Goal: Navigation & Orientation: Find specific page/section

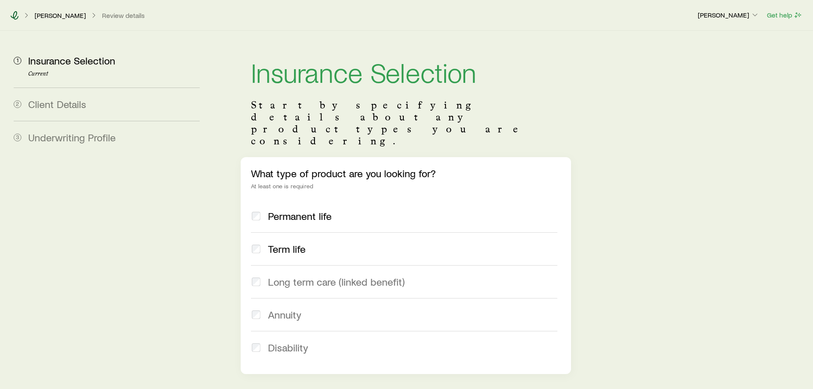
click at [15, 18] on icon at bounding box center [14, 15] width 9 height 9
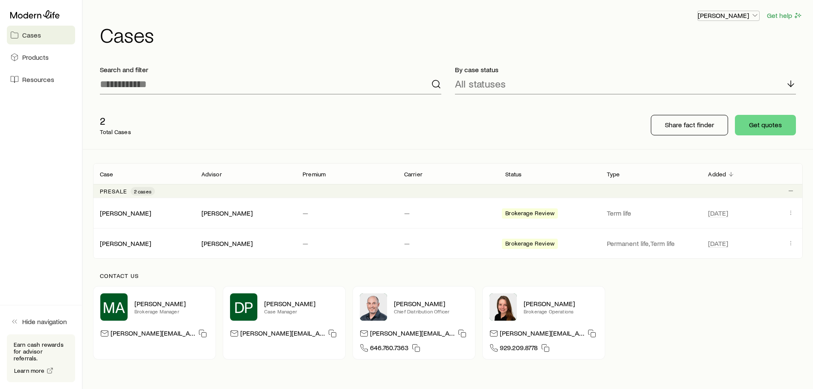
click at [729, 15] on p "[PERSON_NAME]" at bounding box center [728, 15] width 61 height 9
click at [710, 39] on span "Licenses and contracts" at bounding box center [712, 39] width 70 height 9
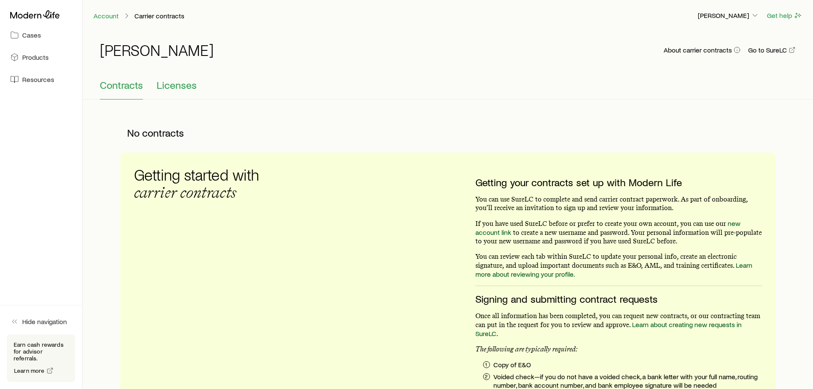
click at [184, 88] on span "Licenses" at bounding box center [177, 85] width 40 height 12
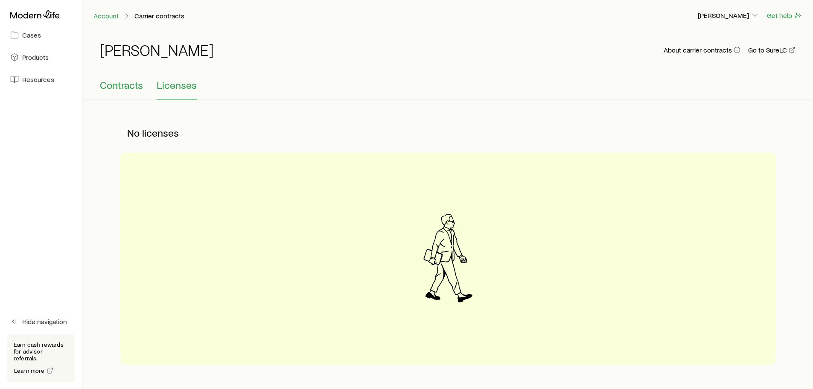
click at [117, 83] on span "Contracts" at bounding box center [121, 85] width 43 height 12
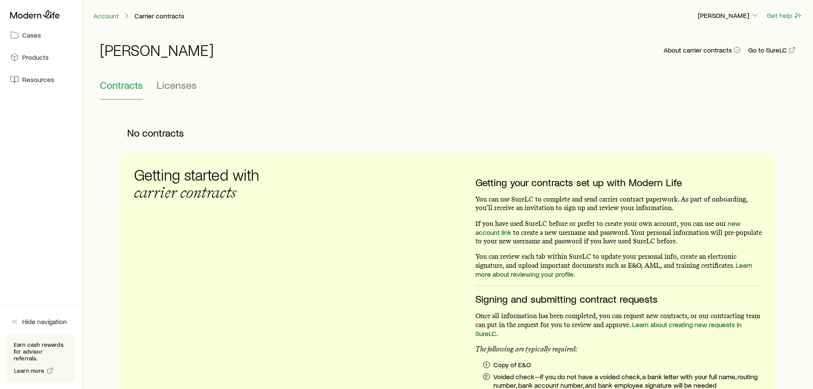
click at [624, 209] on p "You can use SureLC to complete and send carrier contract paperwork. As part of …" at bounding box center [618, 203] width 287 height 17
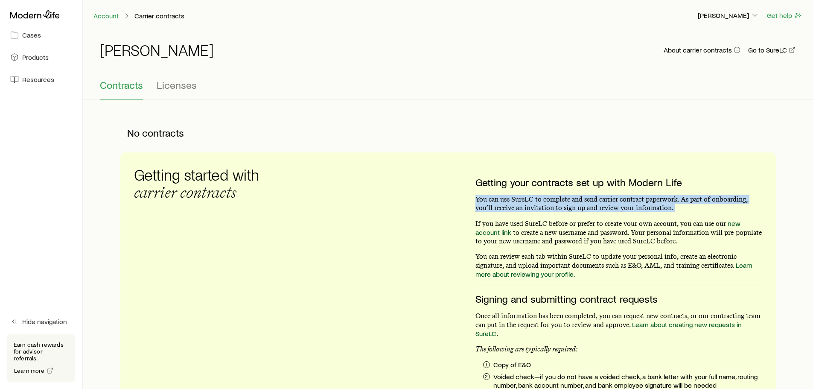
click at [624, 209] on p "You can use SureLC to complete and send carrier contract paperwork. As part of …" at bounding box center [618, 203] width 287 height 17
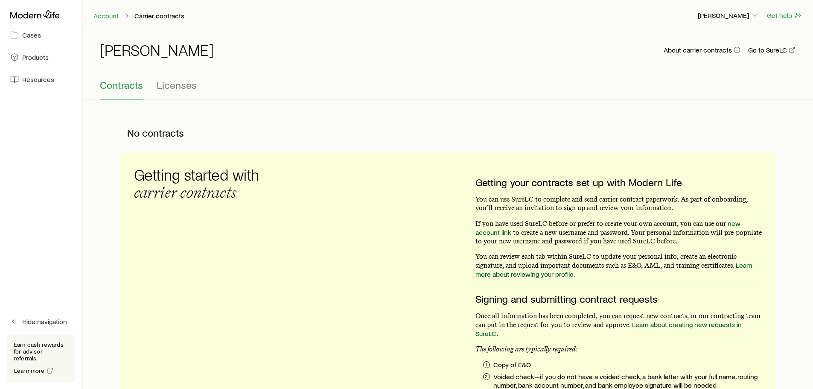
click at [569, 233] on p "If you have used SureLC before or prefer to create your own account, you can us…" at bounding box center [618, 232] width 287 height 26
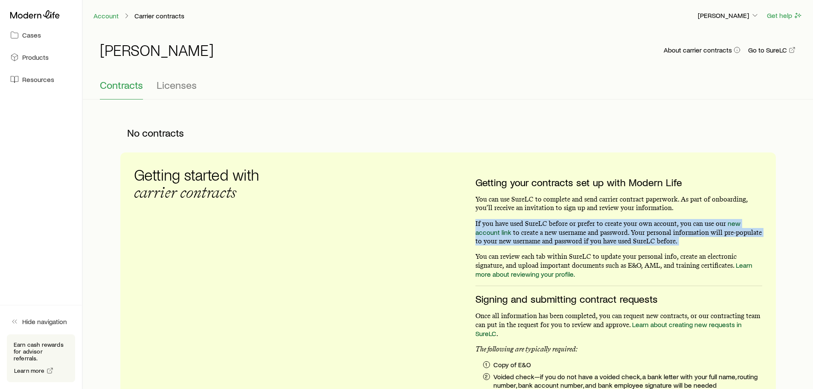
click at [569, 233] on p "If you have used SureLC before or prefer to create your own account, you can us…" at bounding box center [618, 232] width 287 height 26
click at [580, 226] on p "If you have used SureLC before or prefer to create your own account, you can us…" at bounding box center [618, 232] width 287 height 26
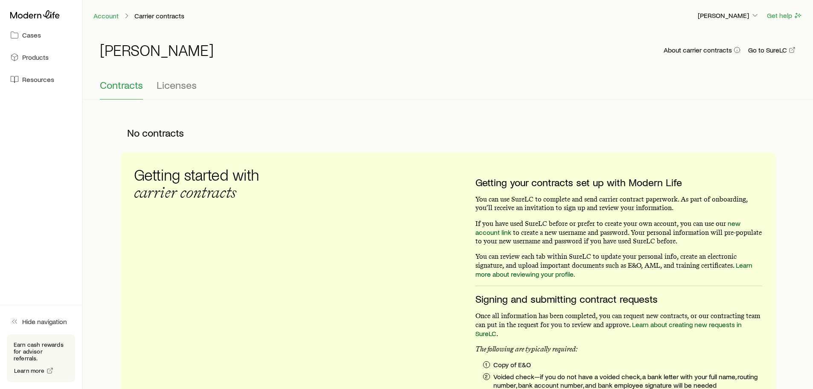
click at [533, 253] on p "You can review each tab within SureLC to update your personal info, create an e…" at bounding box center [618, 265] width 287 height 26
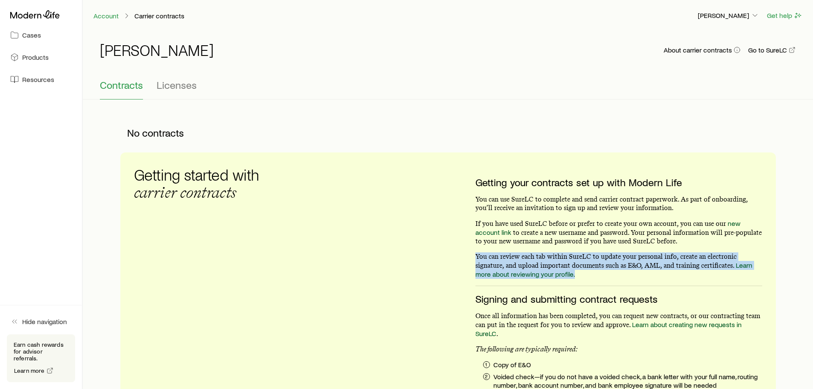
click at [533, 253] on p "You can review each tab within SureLC to update your personal info, create an e…" at bounding box center [618, 265] width 287 height 26
click at [540, 251] on div "Getting your contracts set up with Modern Life You can use SureLC to complete a…" at bounding box center [618, 369] width 287 height 387
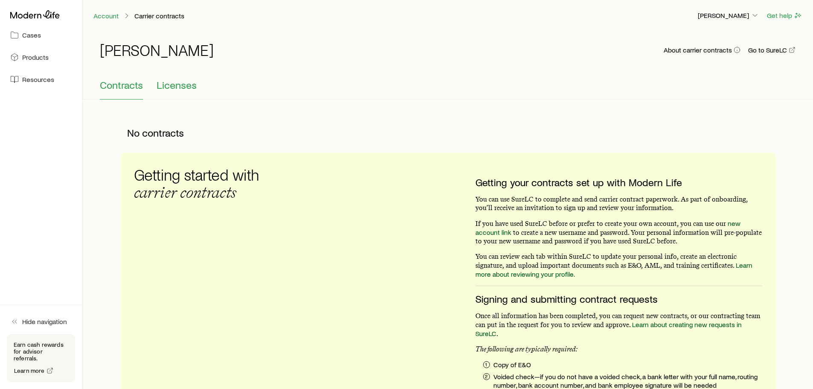
click at [166, 84] on span "Licenses" at bounding box center [177, 85] width 40 height 12
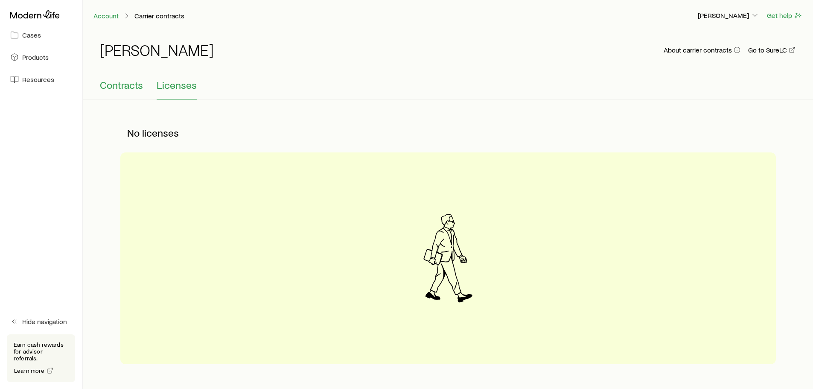
click at [123, 87] on span "Contracts" at bounding box center [121, 85] width 43 height 12
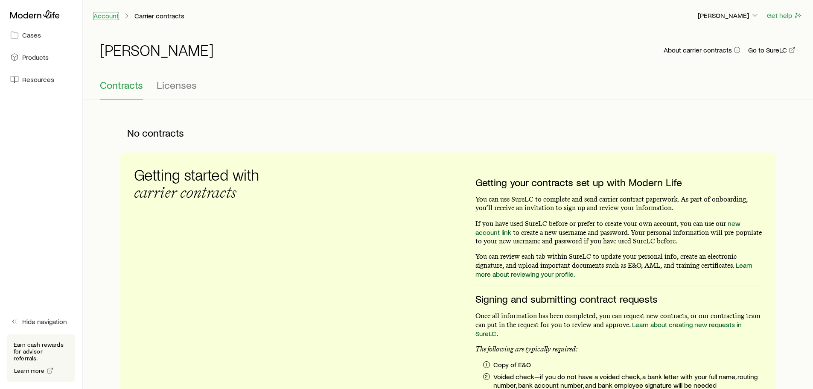
click at [108, 14] on link "Account" at bounding box center [106, 16] width 26 height 8
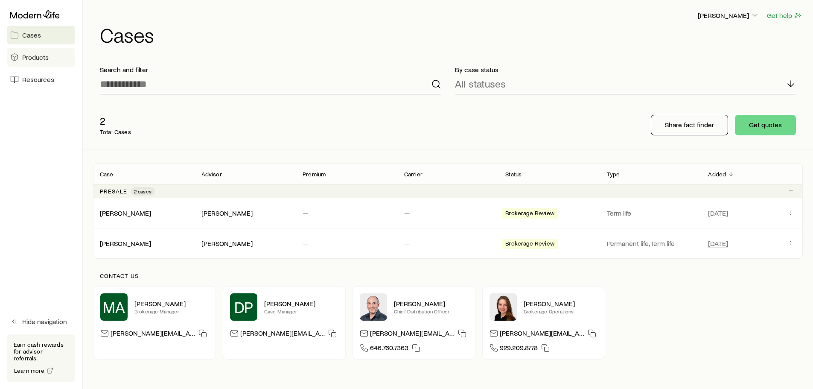
click at [23, 55] on span "Products" at bounding box center [35, 57] width 26 height 9
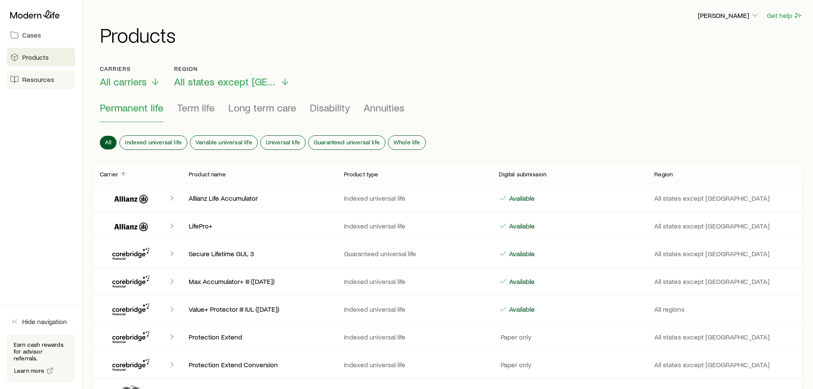
click at [30, 84] on link "Resources" at bounding box center [41, 79] width 68 height 19
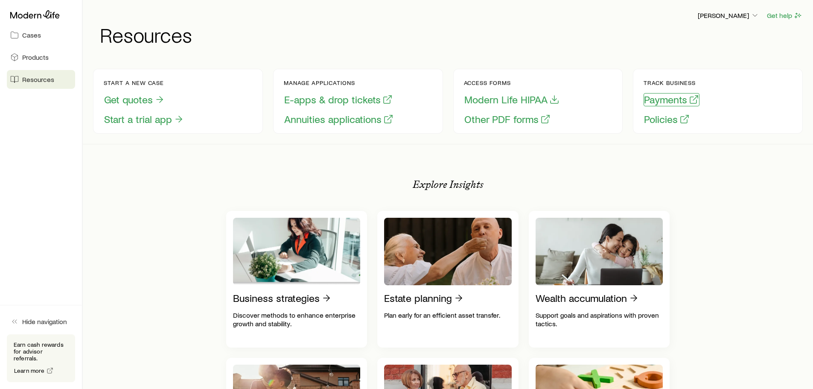
click at [665, 99] on button "Payments" at bounding box center [672, 99] width 56 height 13
click at [756, 17] on icon "button" at bounding box center [755, 15] width 9 height 9
click at [701, 59] on span "Track payments" at bounding box center [700, 61] width 47 height 9
click at [723, 12] on p "[PERSON_NAME]" at bounding box center [728, 15] width 61 height 9
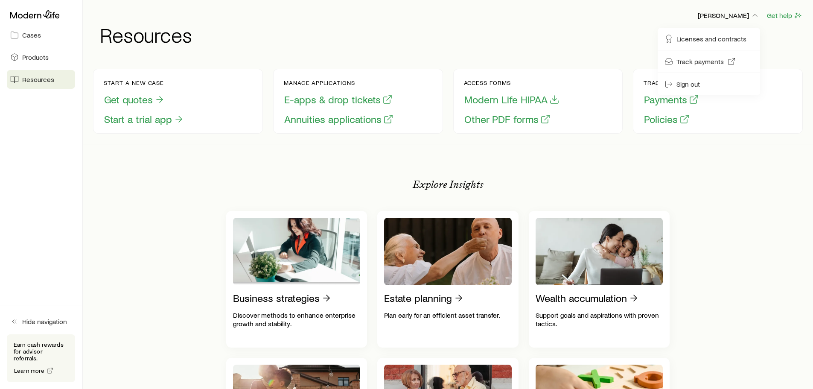
click at [589, 34] on h1 "Resources" at bounding box center [451, 34] width 703 height 20
click at [741, 18] on p "[PERSON_NAME]" at bounding box center [728, 15] width 61 height 9
click at [526, 100] on button "Modern Life HIPAA" at bounding box center [512, 99] width 96 height 13
